Goal: Navigation & Orientation: Find specific page/section

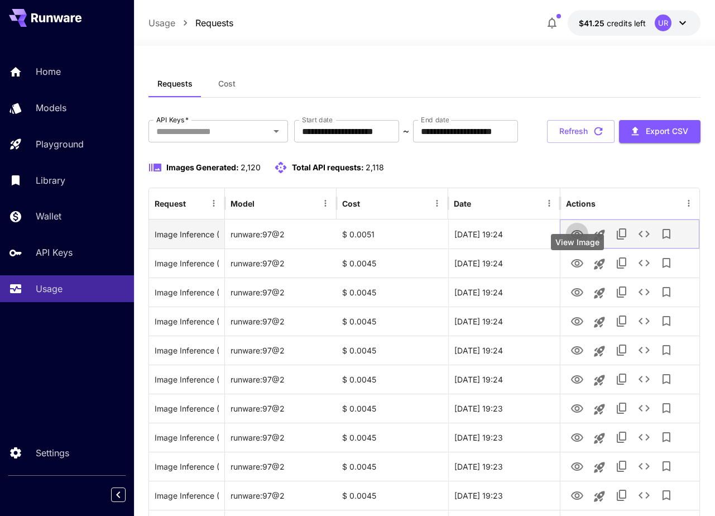
click at [575, 238] on icon "View Image" at bounding box center [577, 234] width 12 height 8
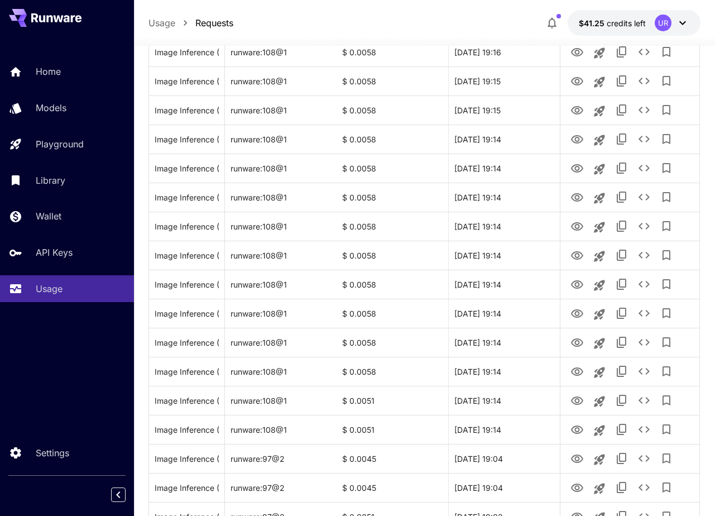
scroll to position [1254, 0]
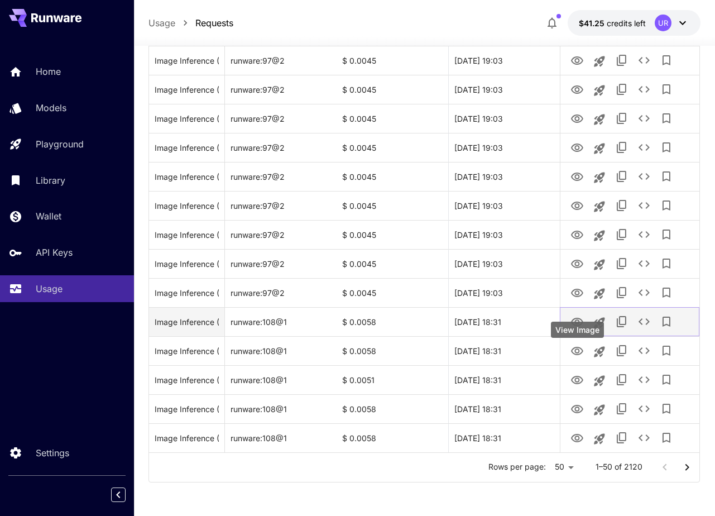
click at [575, 321] on icon "View Image" at bounding box center [577, 321] width 13 height 13
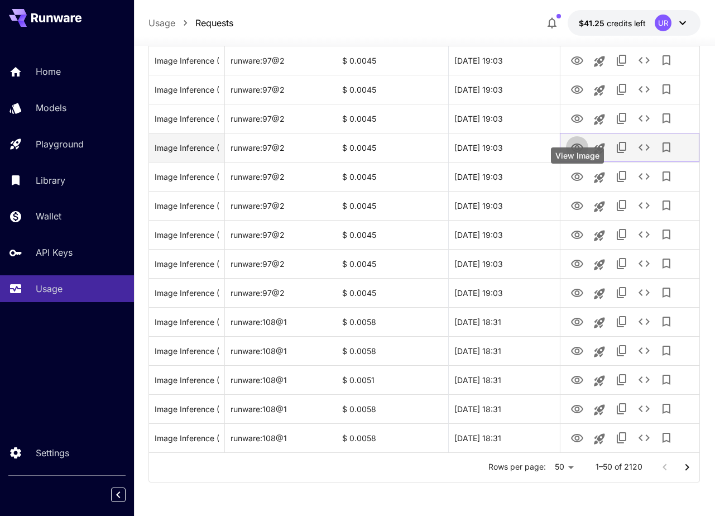
click at [578, 151] on icon "View Image" at bounding box center [577, 147] width 12 height 8
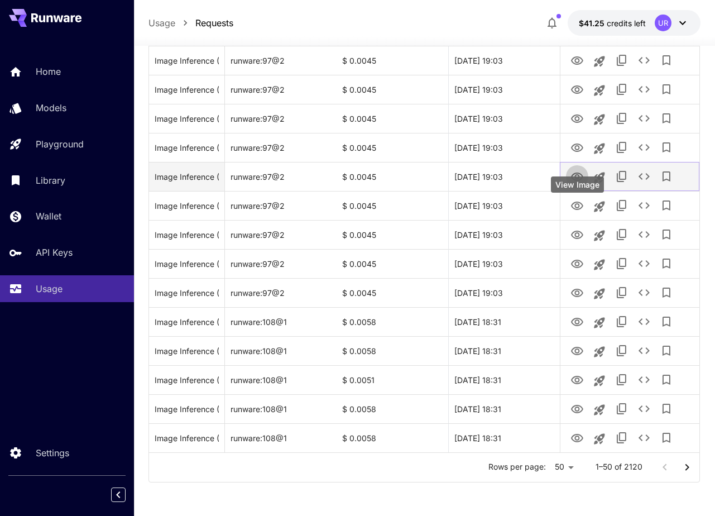
click at [577, 183] on icon "View Image" at bounding box center [577, 176] width 13 height 13
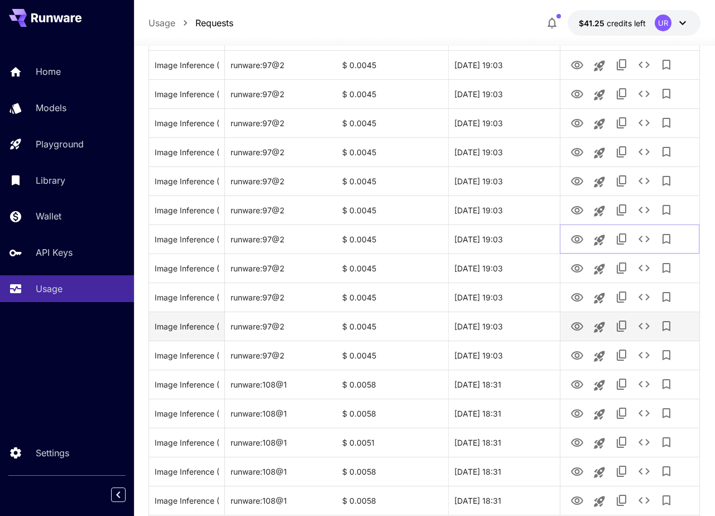
scroll to position [1141, 0]
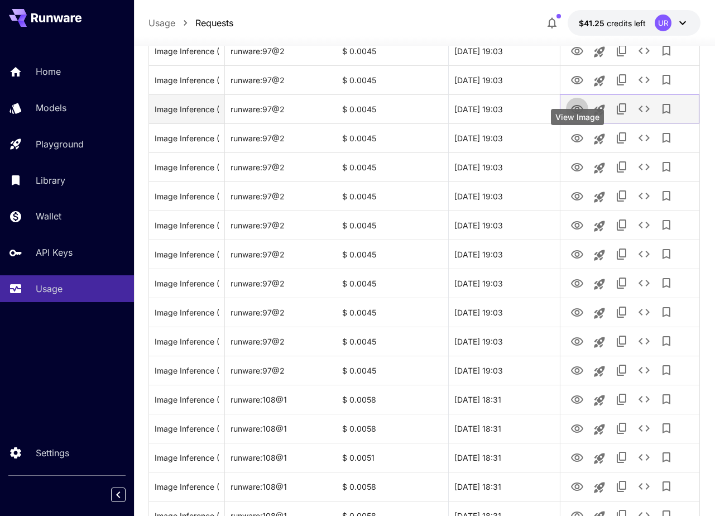
click at [577, 113] on icon "View Image" at bounding box center [577, 109] width 12 height 8
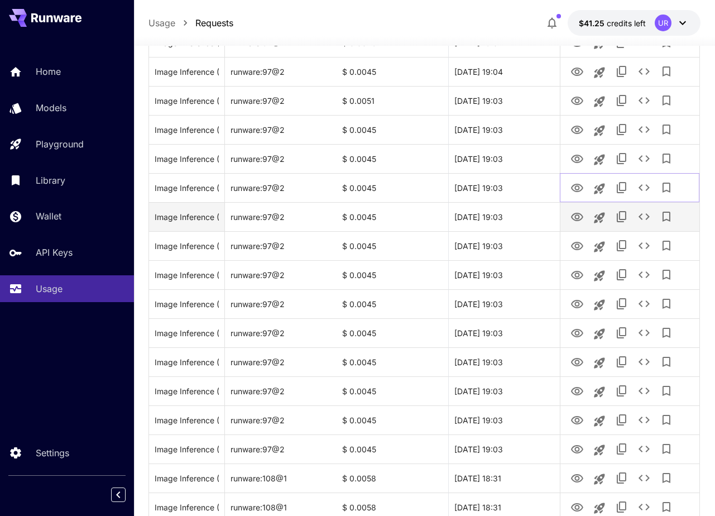
scroll to position [1052, 0]
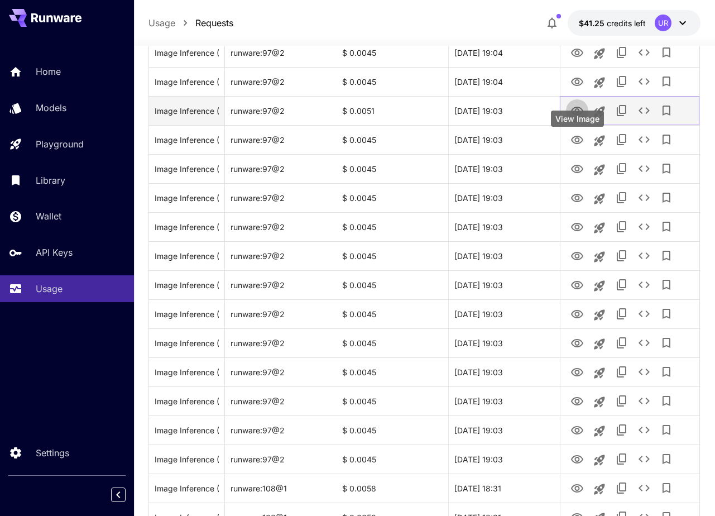
click at [582, 118] on icon "View Image" at bounding box center [577, 110] width 13 height 13
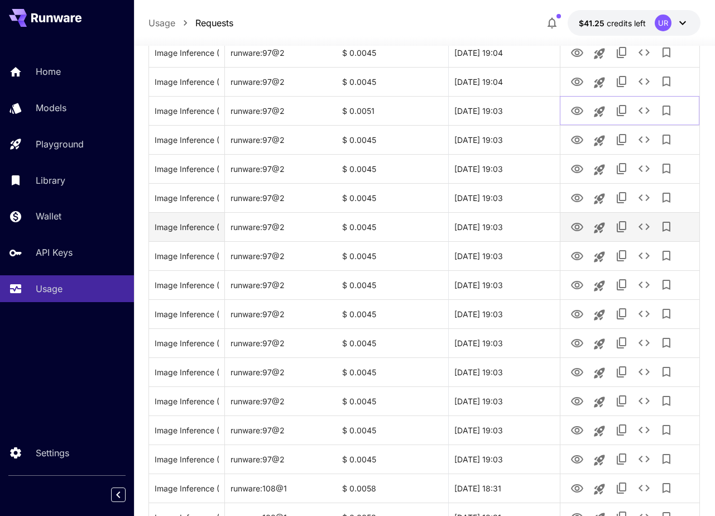
scroll to position [1254, 0]
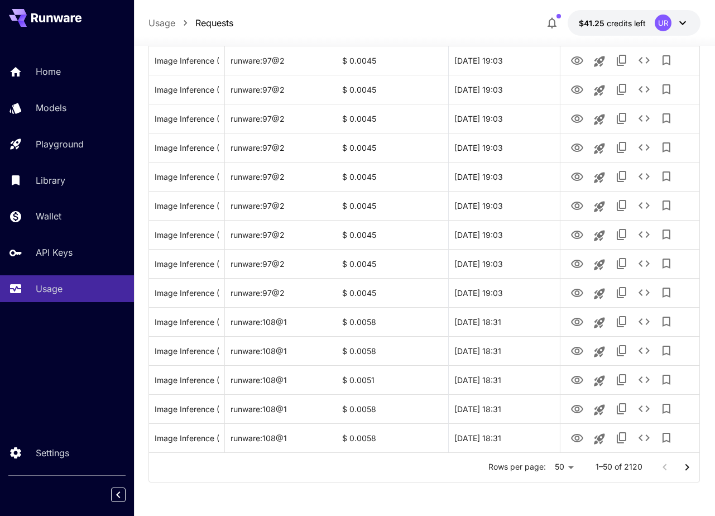
click at [691, 465] on icon "Go to next page" at bounding box center [687, 467] width 13 height 13
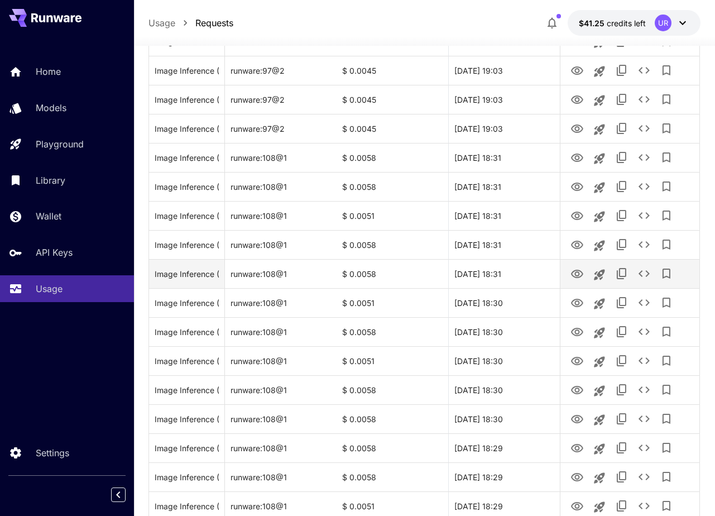
scroll to position [0, 0]
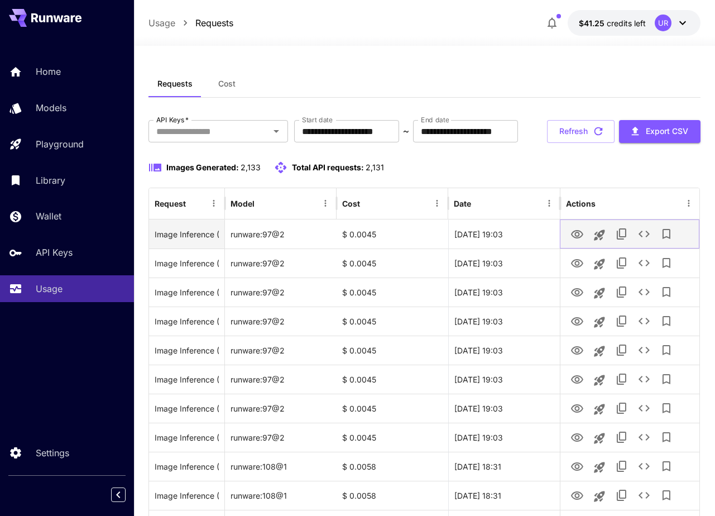
click at [577, 241] on icon "View Image" at bounding box center [577, 234] width 13 height 13
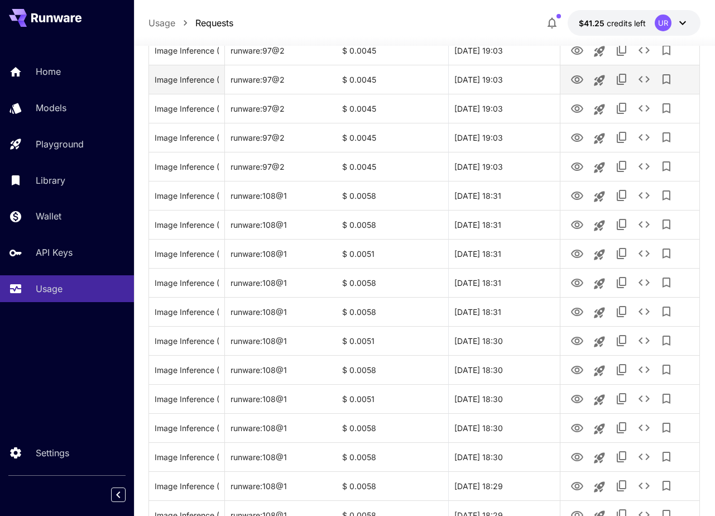
scroll to position [348, 0]
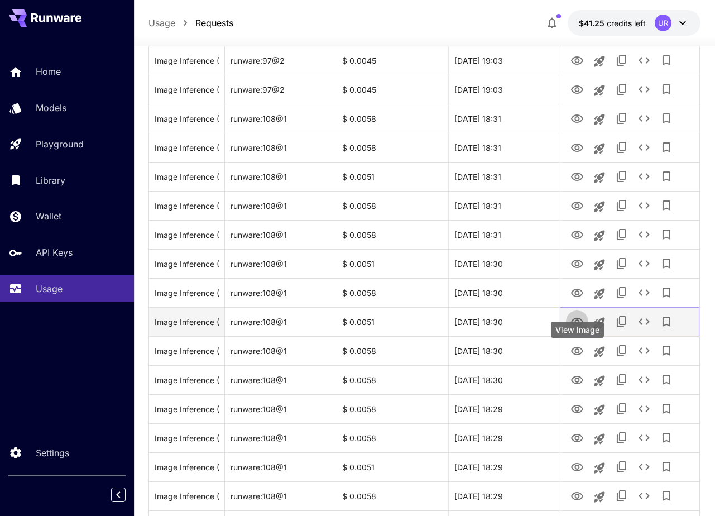
click at [576, 326] on icon "View Image" at bounding box center [577, 322] width 12 height 8
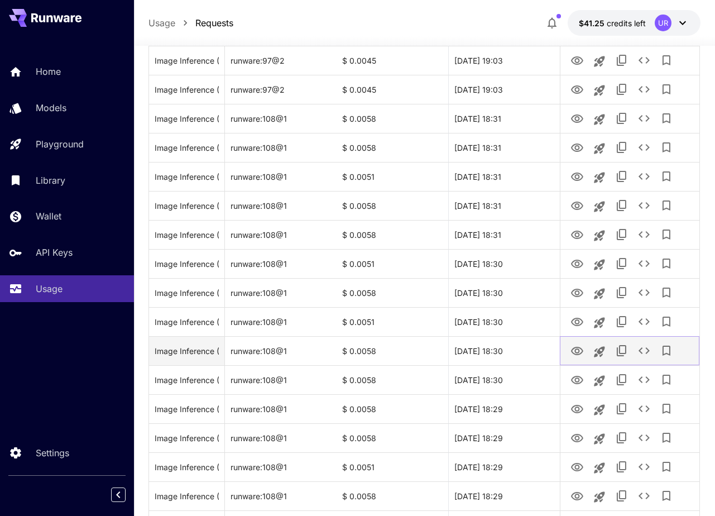
click at [580, 358] on icon "View Image" at bounding box center [577, 350] width 13 height 13
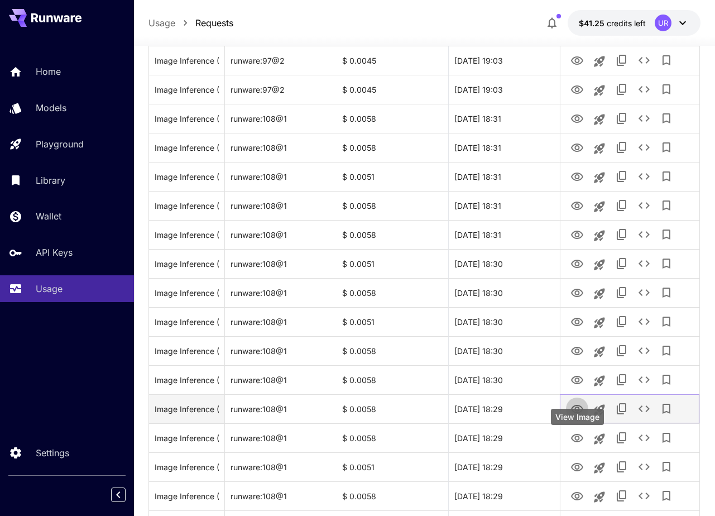
click at [577, 416] on icon "View Image" at bounding box center [577, 409] width 13 height 13
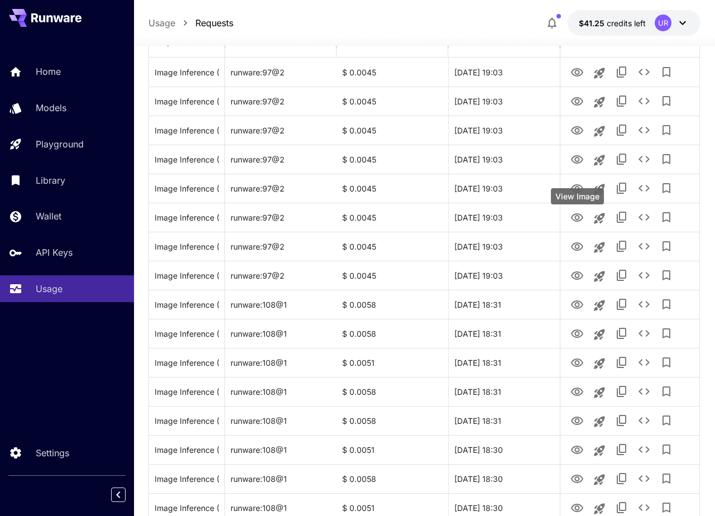
scroll to position [0, 0]
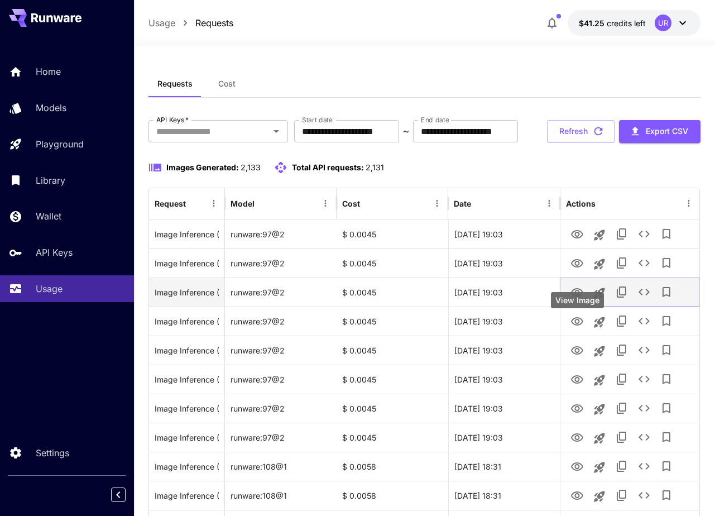
click at [578, 296] on icon "View Image" at bounding box center [577, 292] width 12 height 8
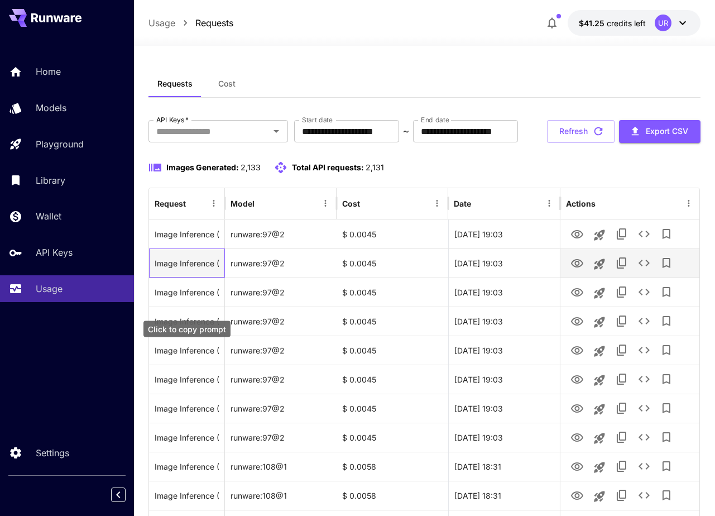
click at [192, 277] on div "Image Inference (Studio Ghibli anime style scene, Flying Man ([DEMOGRAPHIC_DATA…" at bounding box center [187, 263] width 64 height 28
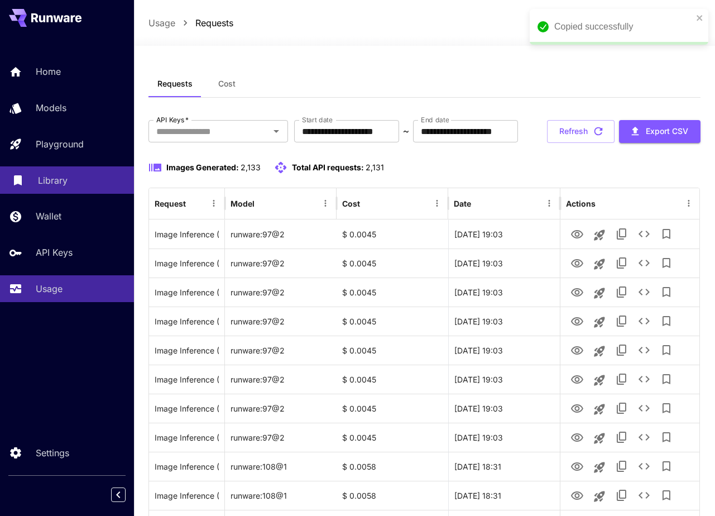
click at [56, 186] on p "Library" at bounding box center [53, 180] width 30 height 13
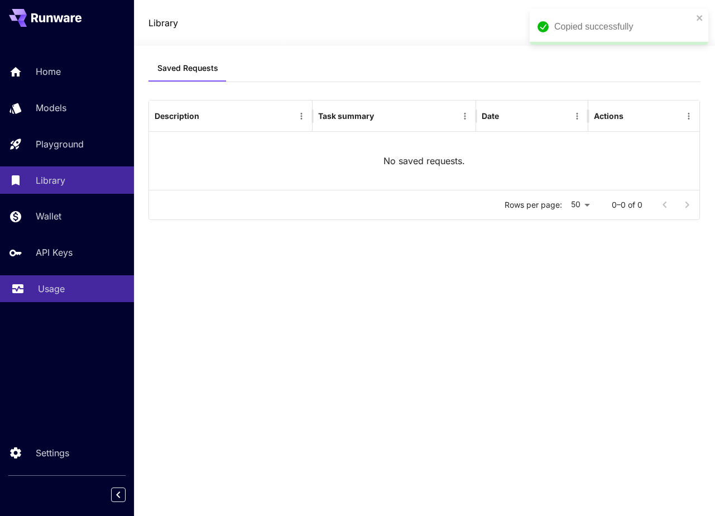
click at [61, 284] on p "Usage" at bounding box center [51, 288] width 27 height 13
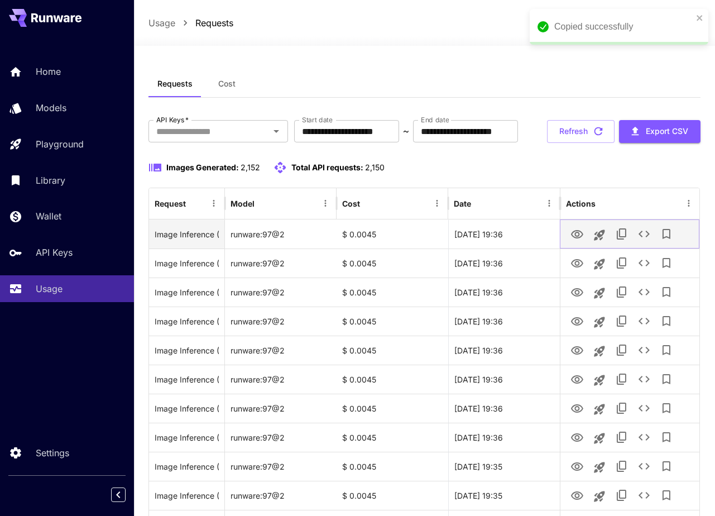
click at [579, 241] on icon "View Image" at bounding box center [577, 234] width 13 height 13
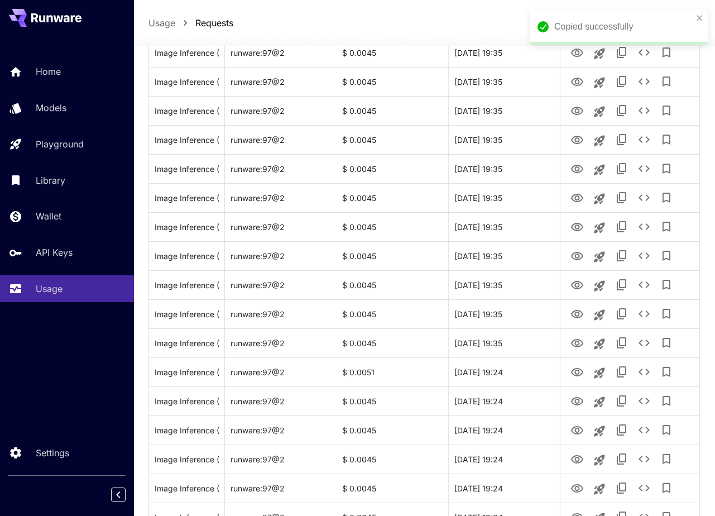
scroll to position [1254, 0]
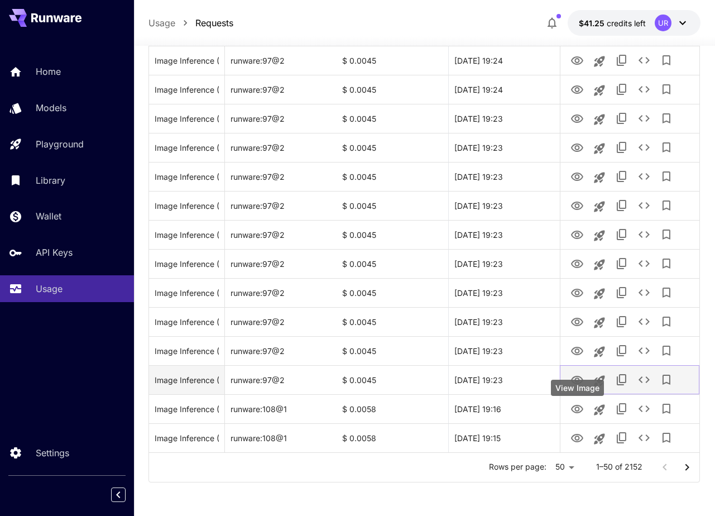
click at [576, 385] on icon "View Image" at bounding box center [577, 380] width 13 height 13
